Goal: Transaction & Acquisition: Purchase product/service

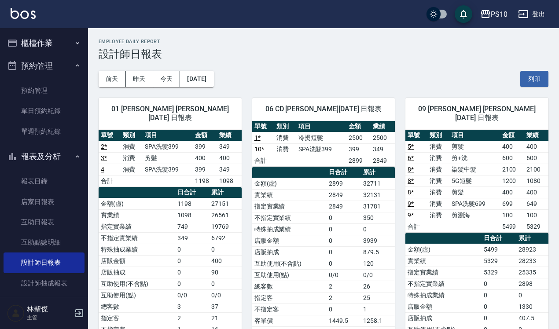
click at [37, 41] on button "櫃檯作業" at bounding box center [44, 43] width 81 height 23
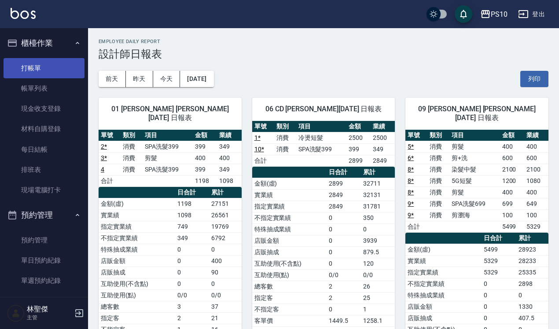
click at [41, 67] on link "打帳單" at bounding box center [44, 68] width 81 height 20
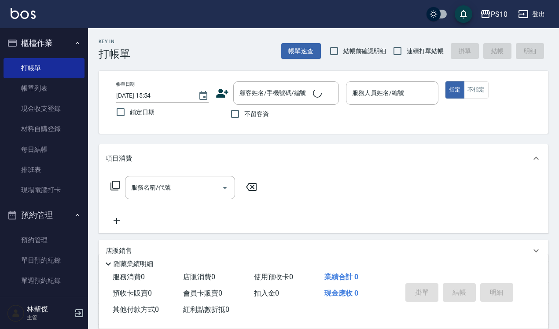
click at [368, 56] on label "結帳前確認明細" at bounding box center [356, 51] width 62 height 18
click at [343, 56] on input "結帳前確認明細" at bounding box center [334, 51] width 18 height 18
checkbox input "true"
click at [390, 52] on input "連續打單結帳" at bounding box center [397, 51] width 18 height 18
checkbox input "true"
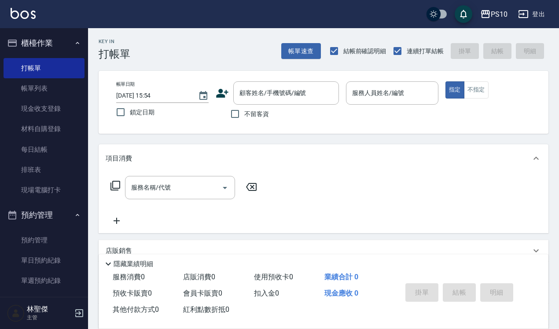
click at [252, 110] on span "不留客資" at bounding box center [256, 114] width 25 height 9
click at [244, 109] on input "不留客資" at bounding box center [235, 114] width 18 height 18
checkbox input "true"
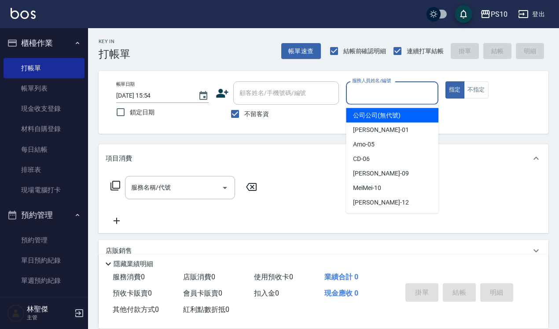
click at [369, 96] on input "服務人員姓名/編號" at bounding box center [392, 92] width 85 height 15
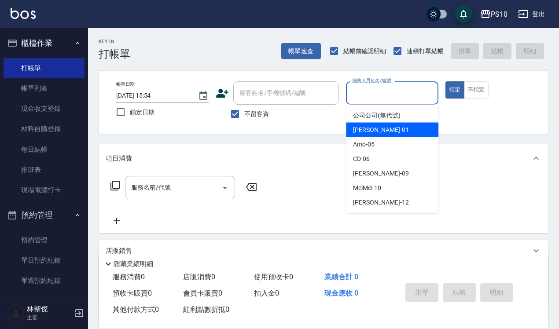
click at [382, 129] on div "[PERSON_NAME] -01" at bounding box center [392, 130] width 92 height 15
type input "[PERSON_NAME]-01"
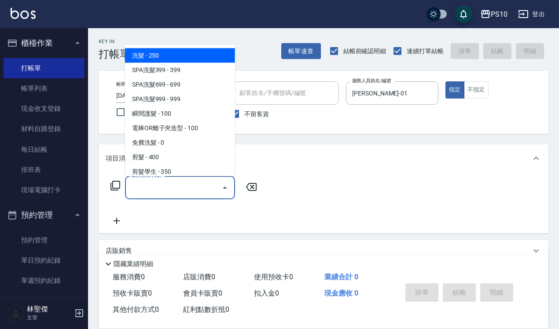
click at [180, 194] on input "服務名稱/代號" at bounding box center [173, 187] width 89 height 15
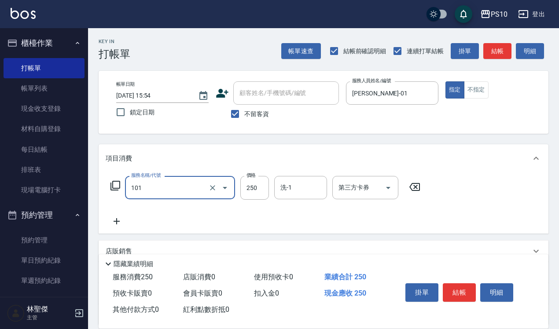
type input "洗髮(101)"
type input "280"
click at [452, 284] on button "結帳" at bounding box center [459, 293] width 33 height 18
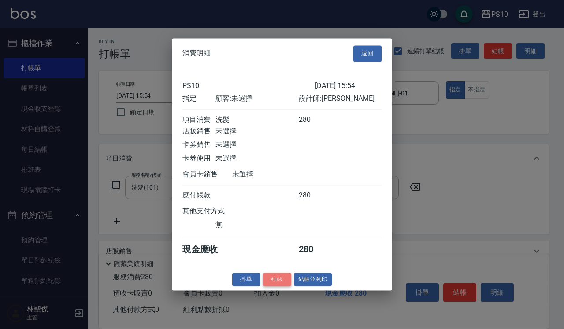
click at [281, 284] on button "結帳" at bounding box center [277, 280] width 28 height 14
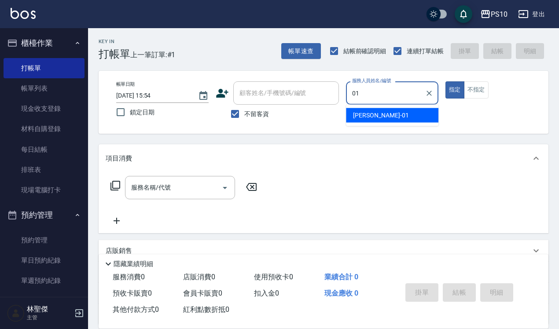
type input "[PERSON_NAME]-01"
type button "true"
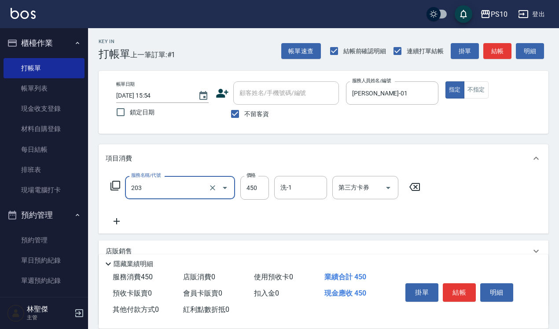
type input "剪+洗(203)"
type input "350"
click at [476, 96] on button "不指定" at bounding box center [476, 89] width 25 height 17
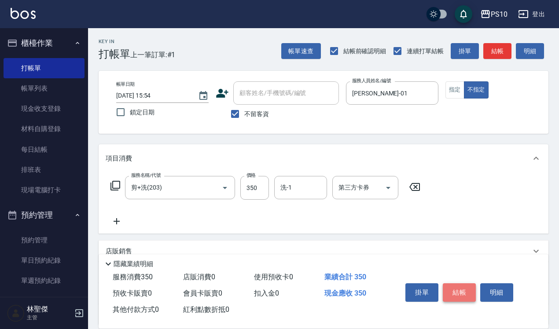
click at [463, 287] on button "結帳" at bounding box center [459, 293] width 33 height 18
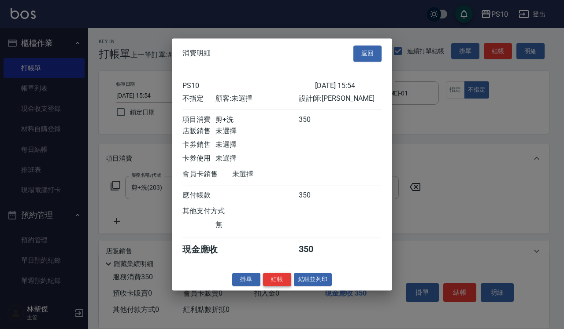
click at [278, 286] on button "結帳" at bounding box center [277, 280] width 28 height 14
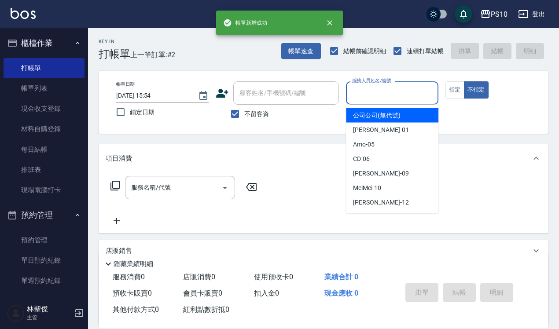
click at [391, 99] on input "服務人員姓名/編號" at bounding box center [392, 92] width 85 height 15
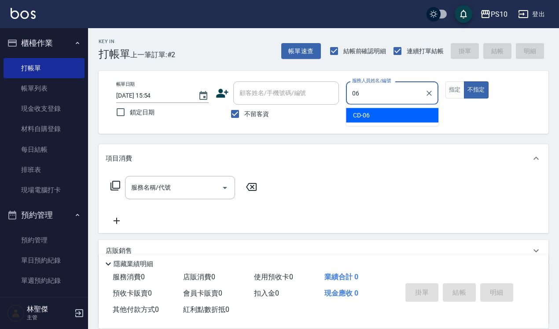
type input "CD-06"
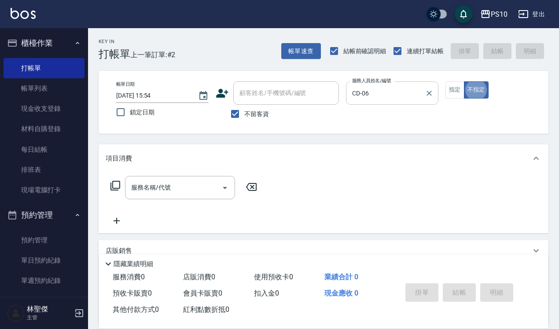
type button "false"
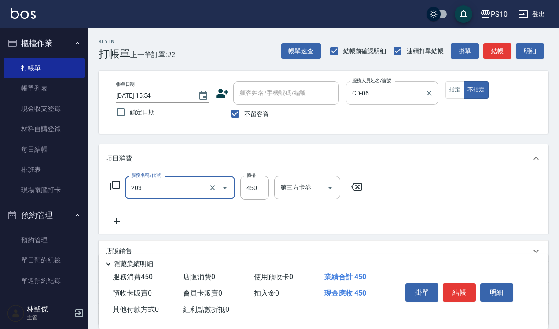
type input "剪+洗(203)"
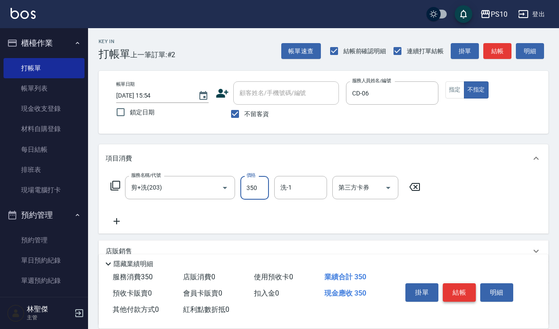
type input "350"
click at [452, 284] on button "結帳" at bounding box center [459, 293] width 33 height 18
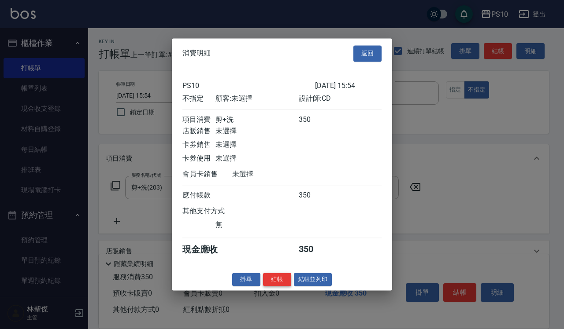
click at [278, 286] on button "結帳" at bounding box center [277, 280] width 28 height 14
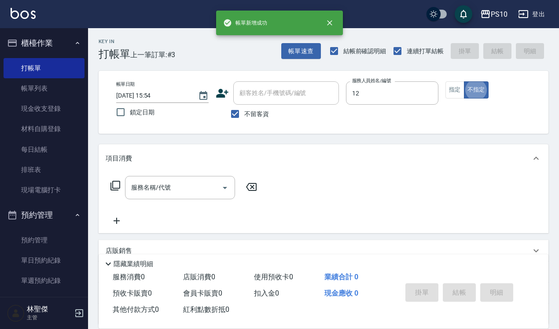
type input "[PERSON_NAME]-12"
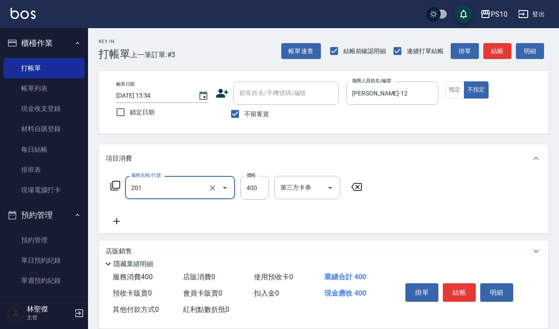
type input "剪髮(201)"
type input "350"
click at [462, 92] on button "指定" at bounding box center [455, 89] width 19 height 17
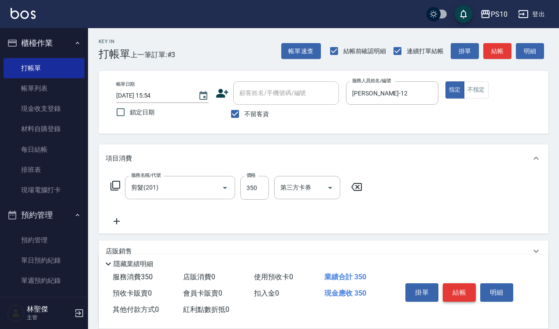
click at [461, 284] on button "結帳" at bounding box center [459, 293] width 33 height 18
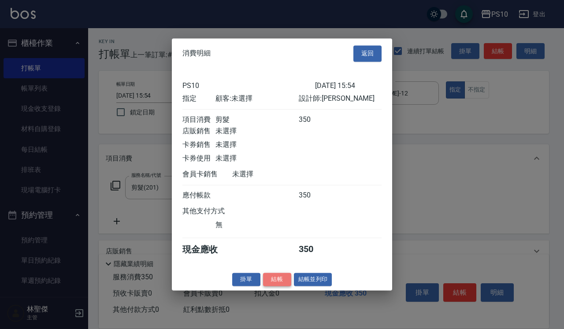
click at [280, 283] on button "結帳" at bounding box center [277, 280] width 28 height 14
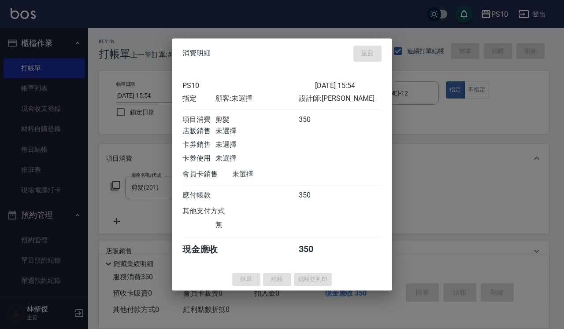
type input "[DATE] 15:55"
